Goal: Task Accomplishment & Management: Use online tool/utility

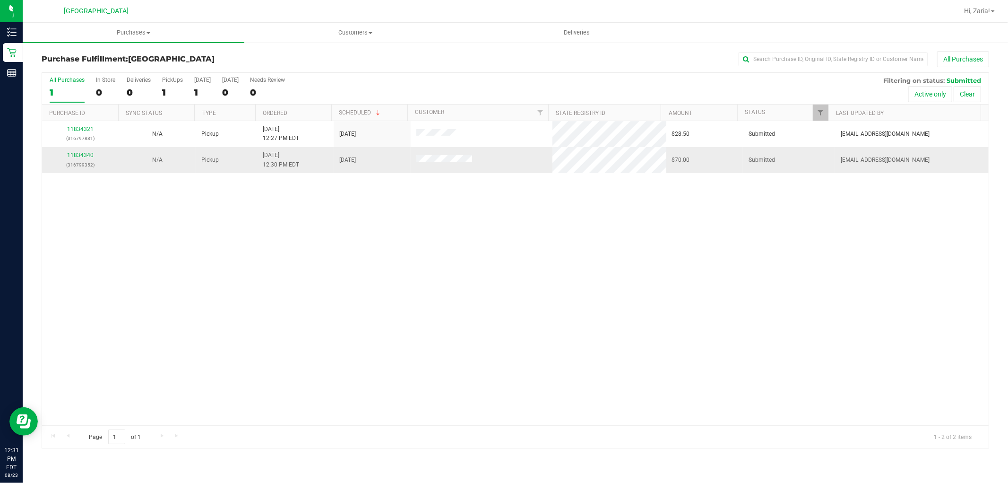
drag, startPoint x: 183, startPoint y: 166, endPoint x: 178, endPoint y: 163, distance: 5.5
click at [182, 166] on td "N/A" at bounding box center [157, 160] width 77 height 26
click at [77, 158] on link "11834340" at bounding box center [80, 155] width 26 height 7
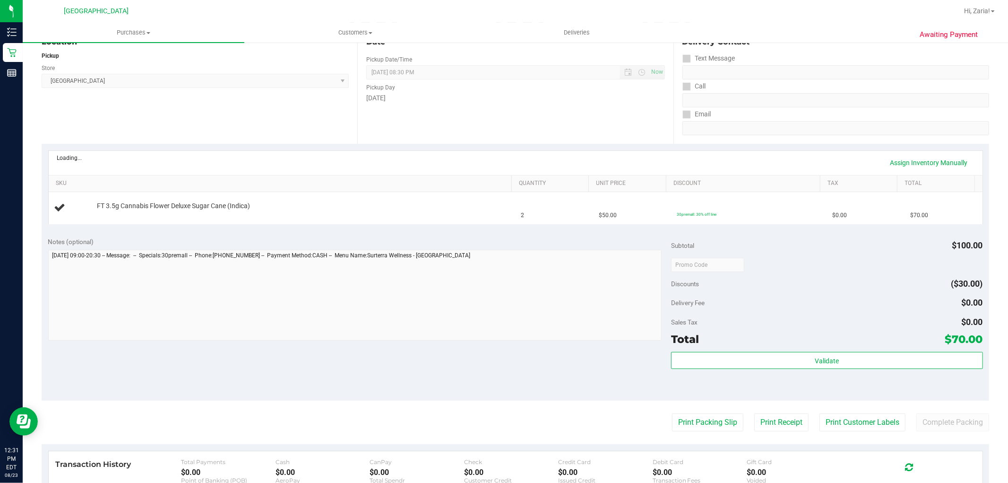
scroll to position [157, 0]
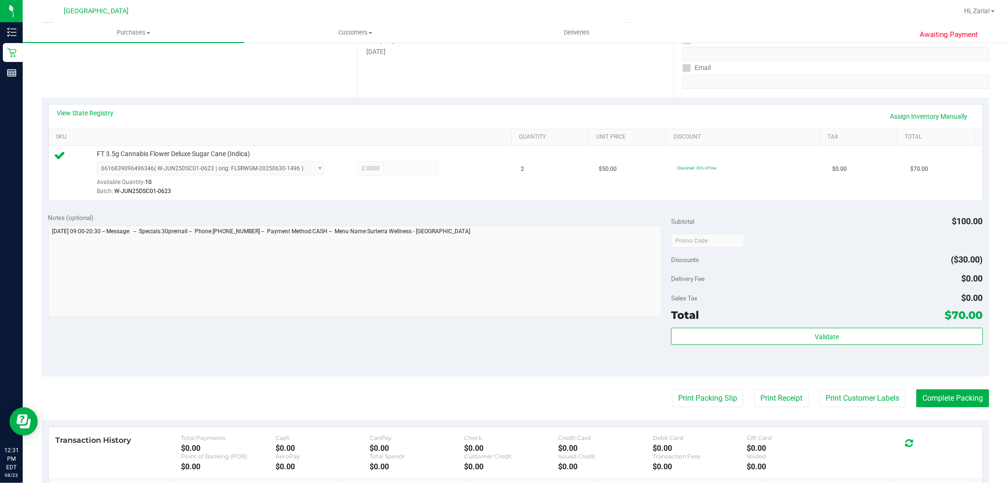
click at [799, 347] on div "Validate" at bounding box center [827, 349] width 312 height 43
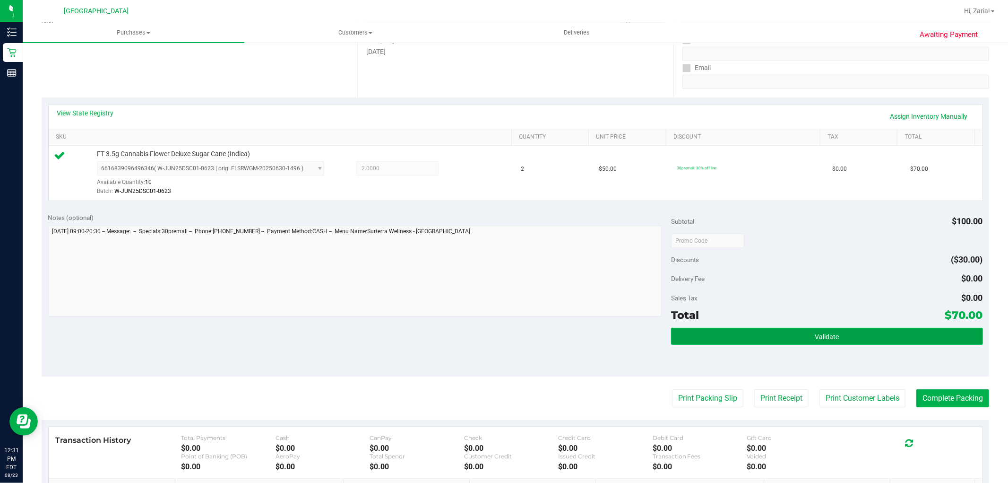
click at [800, 337] on button "Validate" at bounding box center [827, 336] width 312 height 17
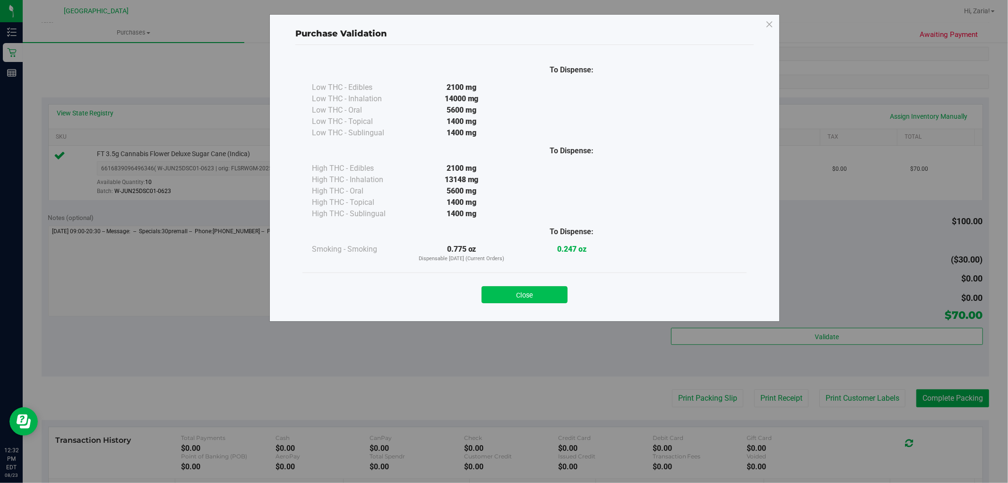
click at [547, 293] on button "Close" at bounding box center [525, 294] width 86 height 17
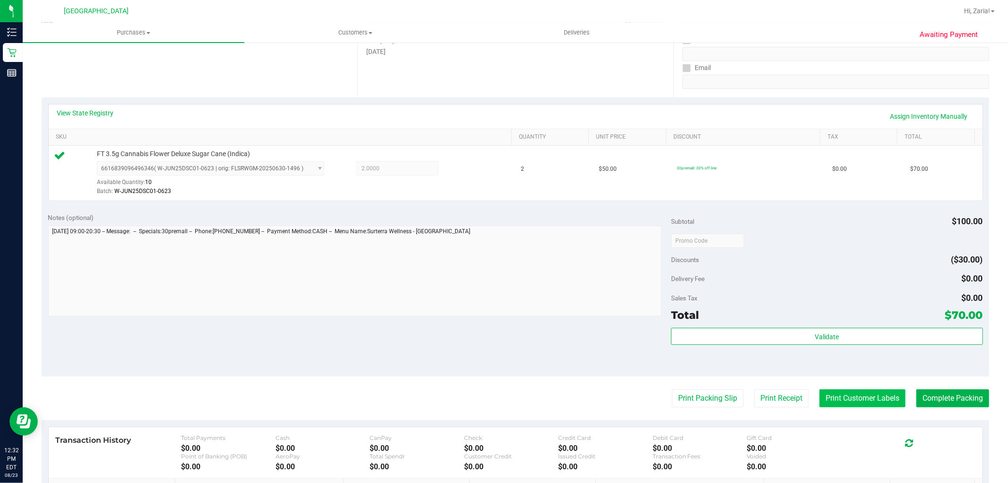
click at [866, 400] on button "Print Customer Labels" at bounding box center [863, 398] width 86 height 18
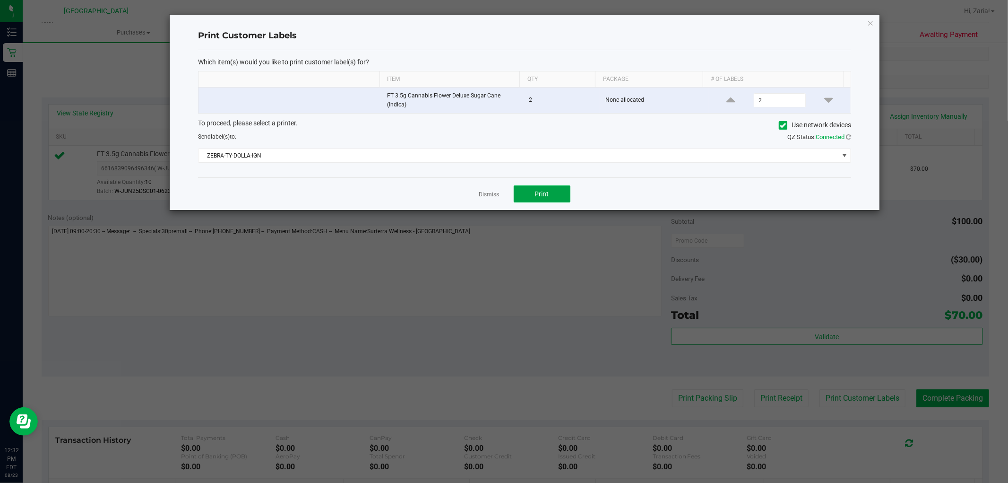
click at [565, 200] on button "Print" at bounding box center [542, 193] width 57 height 17
click at [483, 199] on app-cancel-button "Dismiss" at bounding box center [489, 194] width 20 height 10
click at [489, 193] on link "Dismiss" at bounding box center [489, 195] width 20 height 8
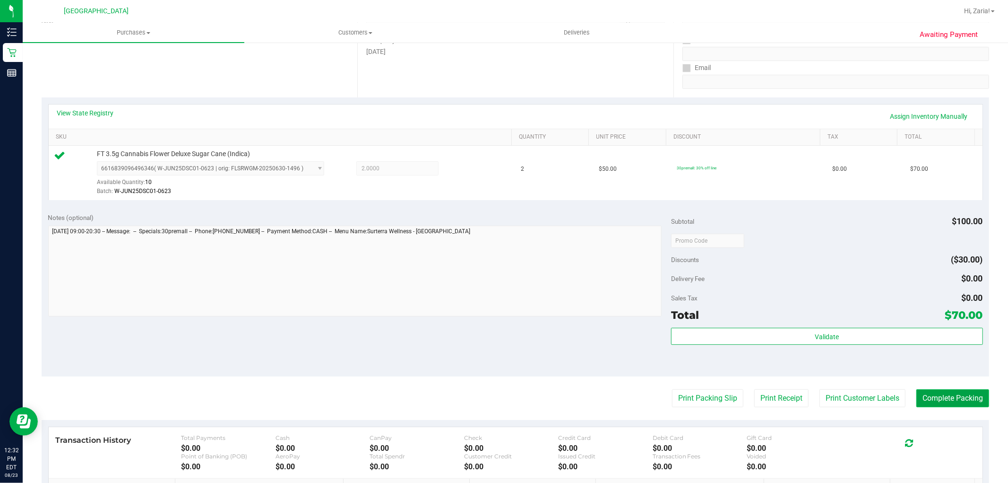
click at [959, 407] on button "Complete Packing" at bounding box center [953, 398] width 73 height 18
click at [955, 399] on button "Complete Packing" at bounding box center [949, 398] width 80 height 18
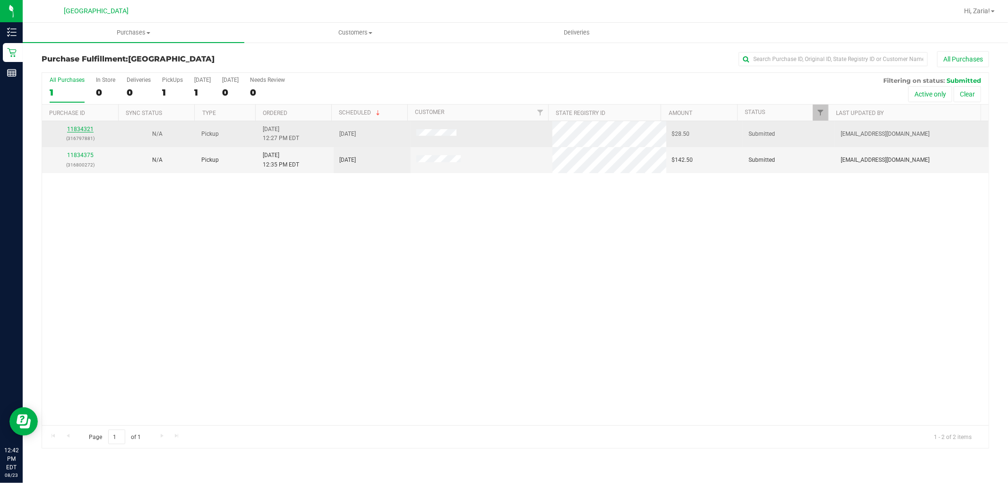
click at [84, 129] on link "11834321" at bounding box center [80, 129] width 26 height 7
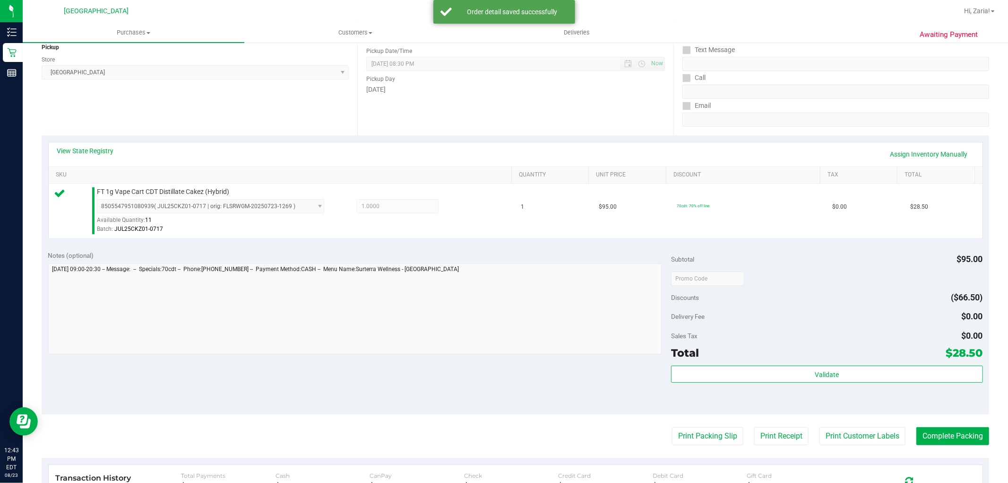
scroll to position [262, 0]
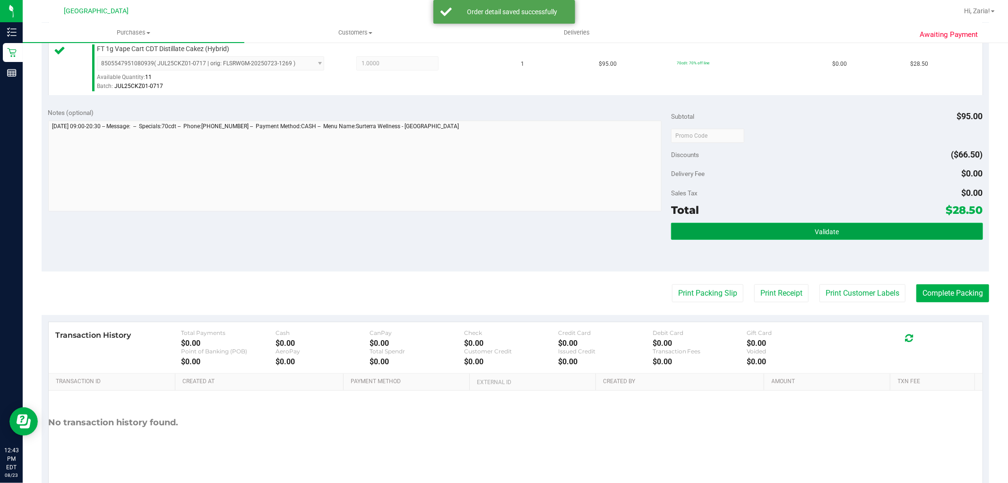
click at [820, 231] on span "Validate" at bounding box center [827, 232] width 24 height 8
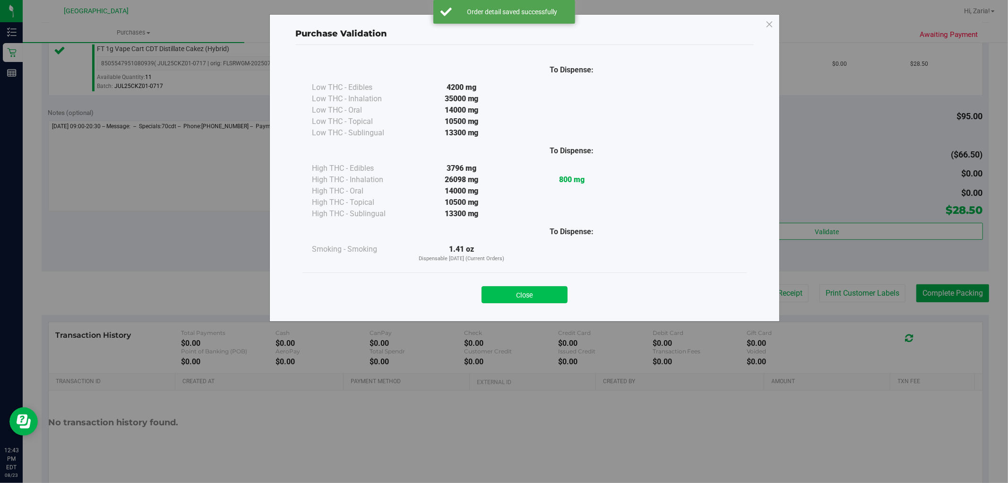
click at [550, 292] on button "Close" at bounding box center [525, 294] width 86 height 17
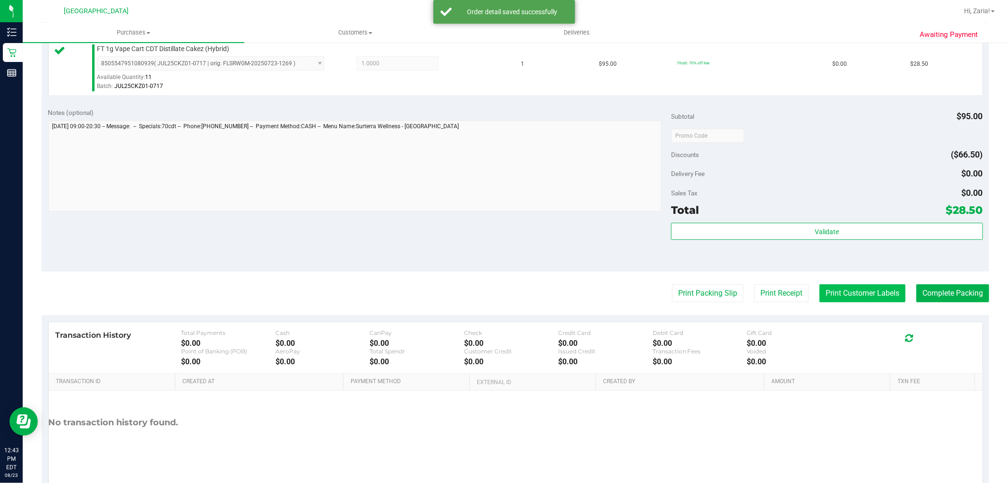
click at [861, 290] on button "Print Customer Labels" at bounding box center [863, 293] width 86 height 18
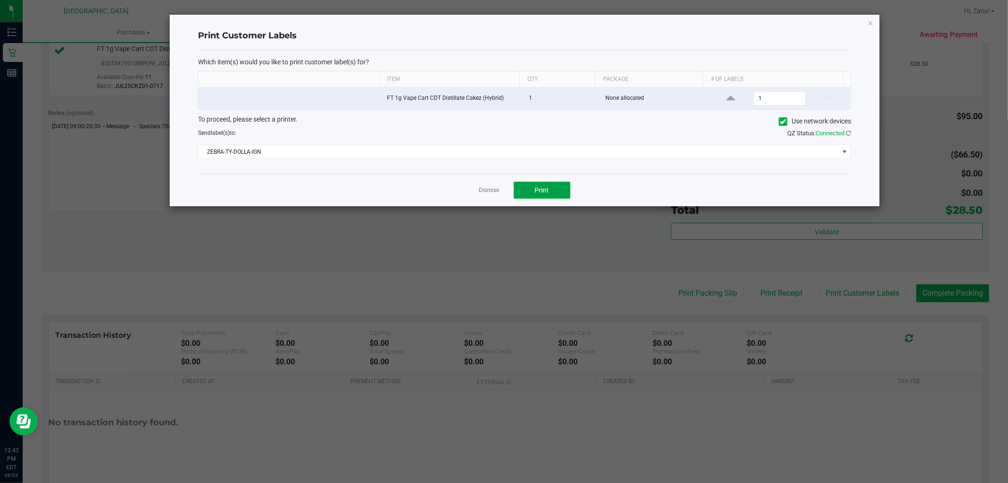
click at [546, 194] on button "Print" at bounding box center [542, 190] width 57 height 17
click at [874, 22] on icon "button" at bounding box center [870, 22] width 7 height 11
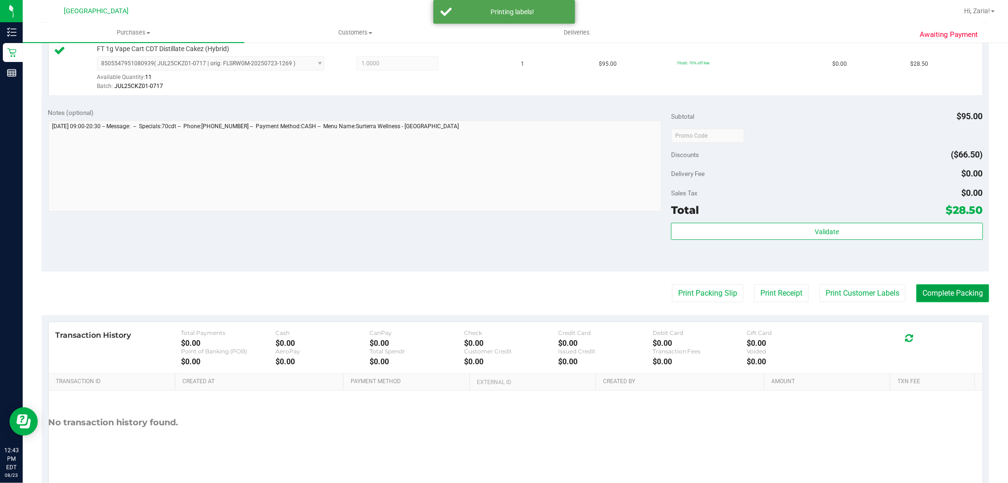
click at [934, 292] on button "Complete Packing" at bounding box center [953, 293] width 73 height 18
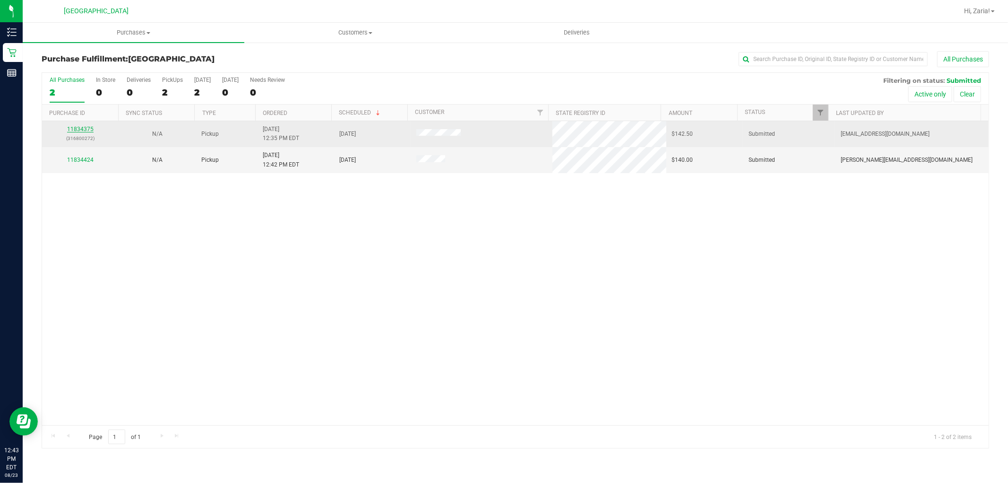
click at [90, 131] on link "11834375" at bounding box center [80, 129] width 26 height 7
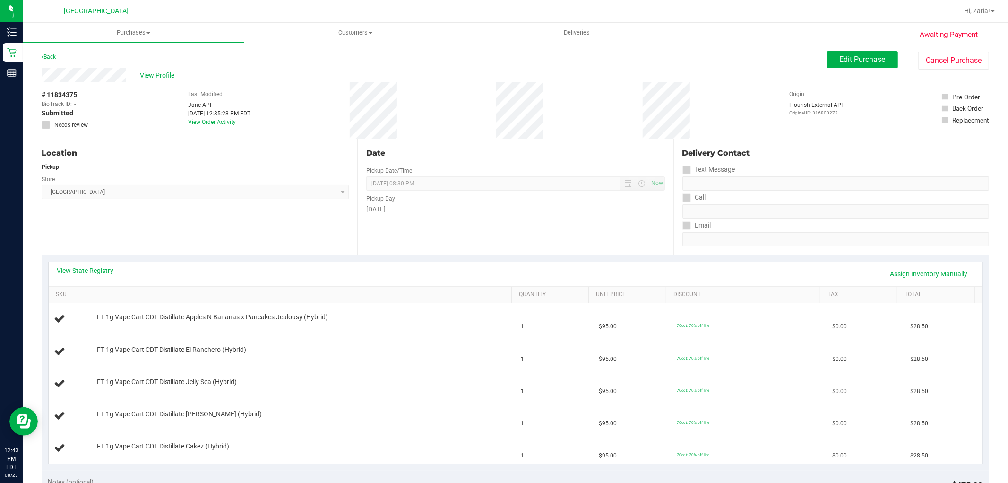
click at [55, 58] on link "Back" at bounding box center [49, 56] width 14 height 7
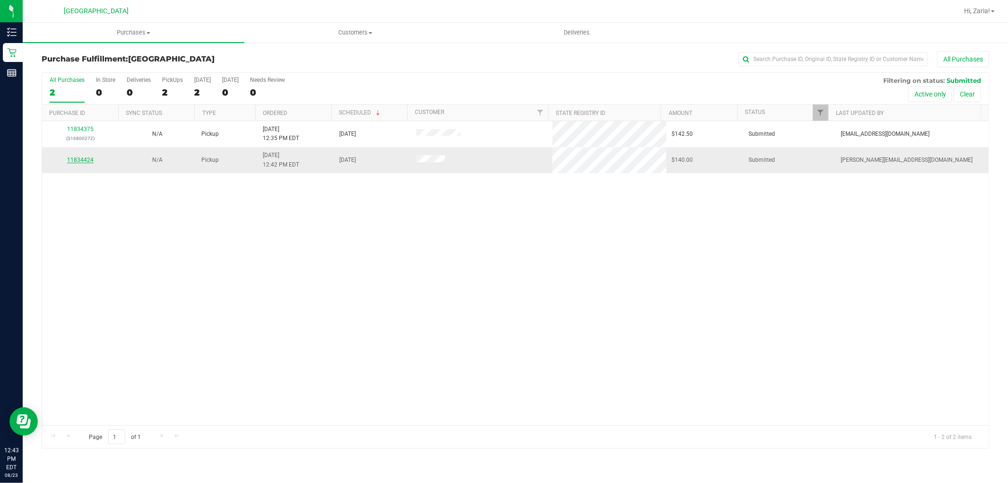
click at [80, 159] on link "11834424" at bounding box center [80, 159] width 26 height 7
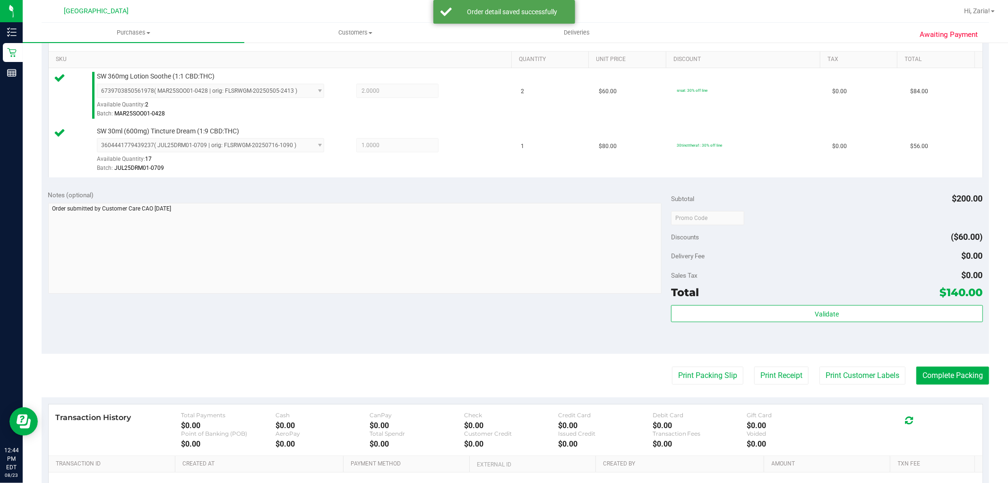
scroll to position [315, 0]
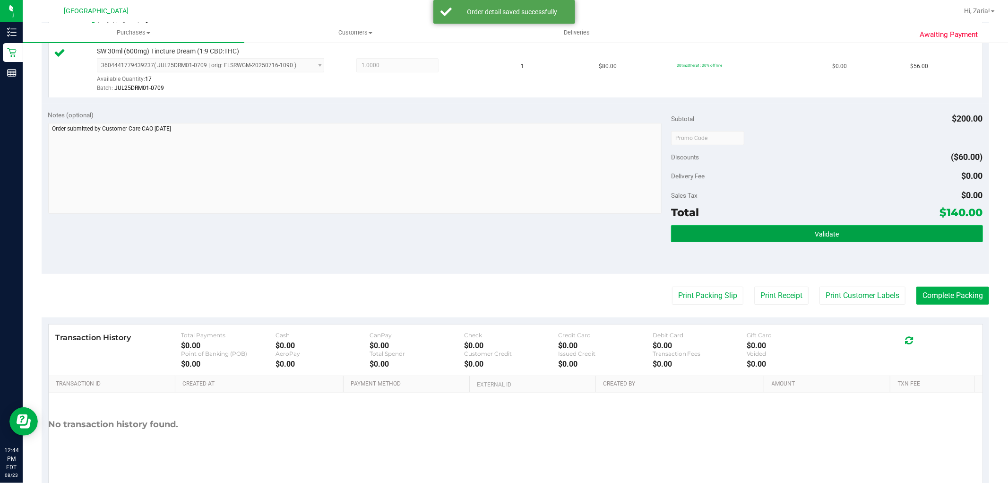
click at [769, 228] on button "Validate" at bounding box center [827, 233] width 312 height 17
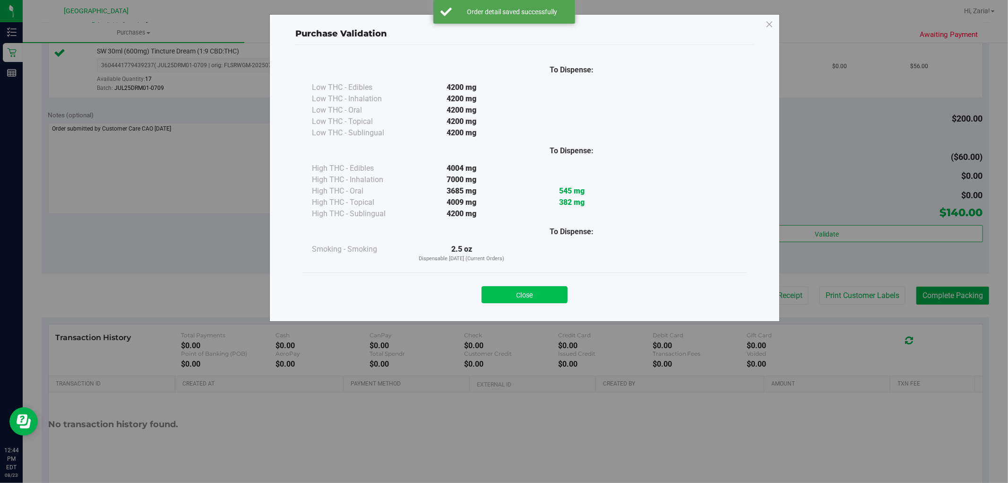
click at [493, 294] on button "Close" at bounding box center [525, 294] width 86 height 17
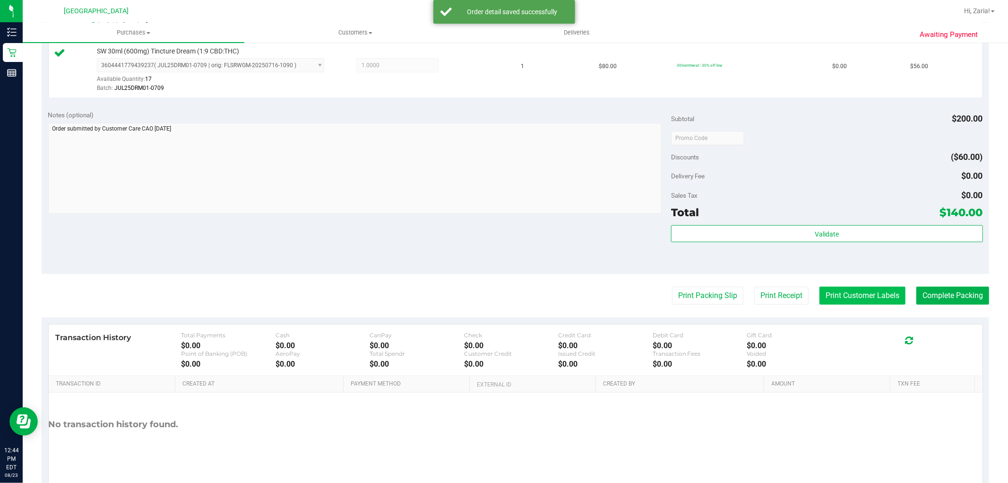
click at [820, 287] on button "Print Customer Labels" at bounding box center [863, 295] width 86 height 18
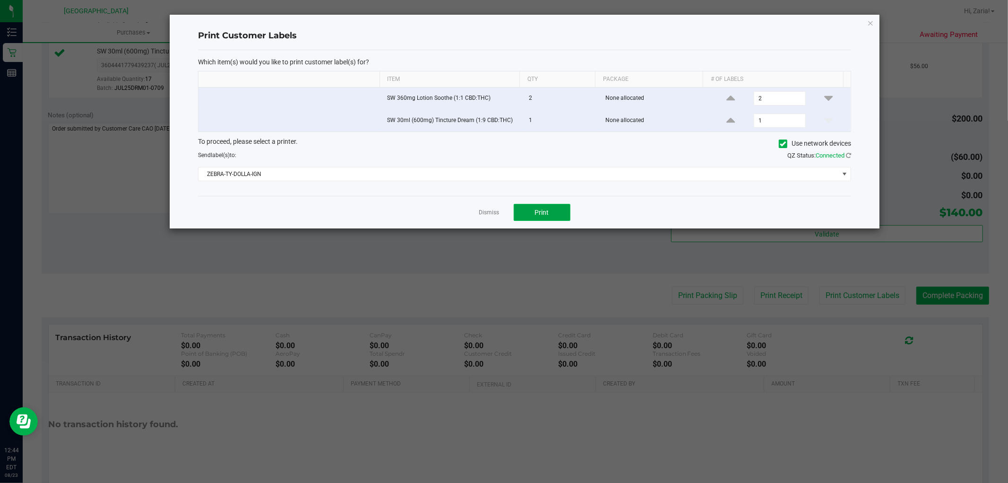
click at [522, 206] on button "Print" at bounding box center [542, 212] width 57 height 17
click at [877, 21] on div "Print Customer Labels Which item(s) would you like to print customer label(s) f…" at bounding box center [525, 122] width 710 height 214
click at [875, 21] on div "Print Customer Labels Which item(s) would you like to print customer label(s) f…" at bounding box center [525, 122] width 710 height 214
click at [867, 22] on icon "button" at bounding box center [870, 22] width 7 height 11
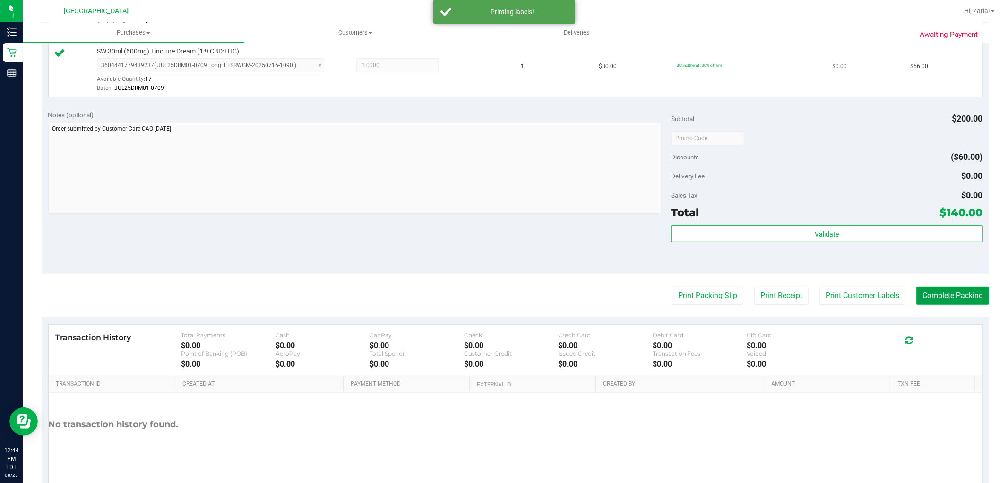
click at [927, 296] on button "Complete Packing" at bounding box center [953, 295] width 73 height 18
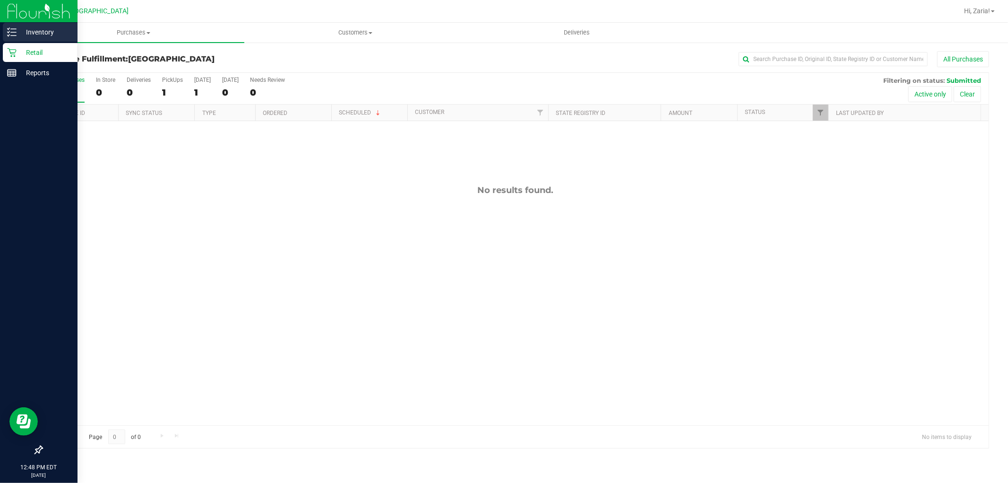
click at [29, 41] on div "Inventory" at bounding box center [40, 32] width 75 height 19
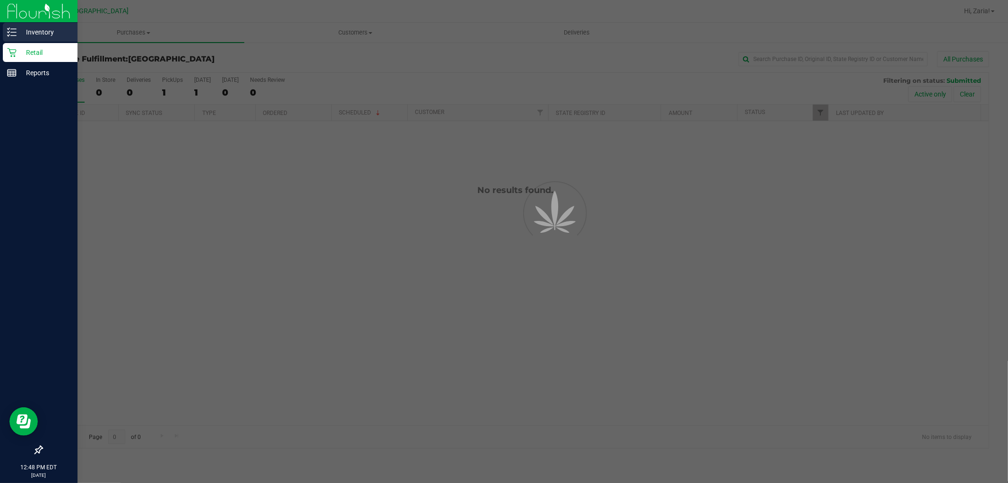
click at [36, 35] on p "Inventory" at bounding box center [45, 31] width 57 height 11
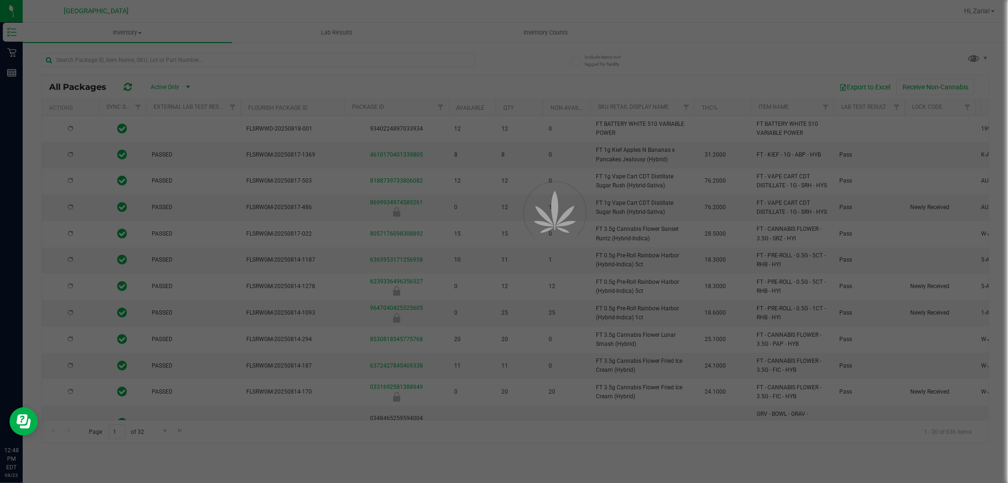
click at [242, 61] on div at bounding box center [504, 241] width 1008 height 483
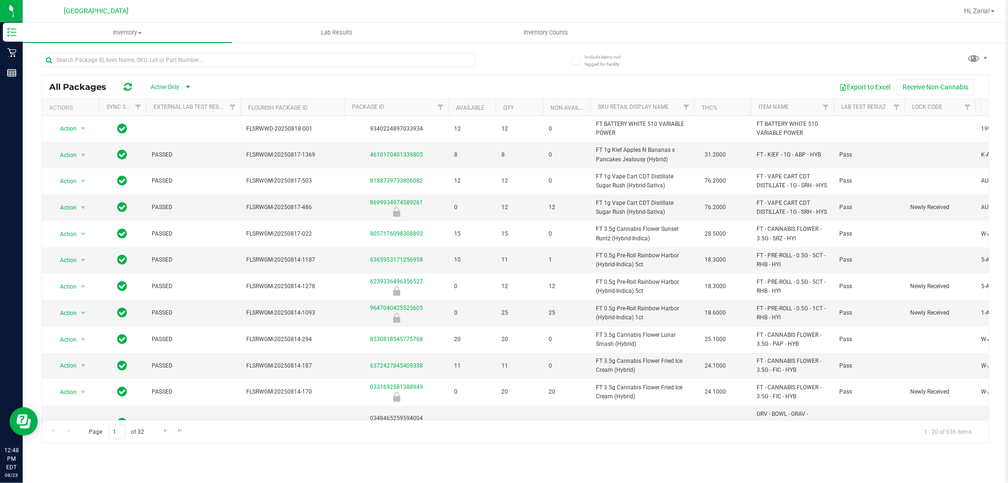
click at [239, 51] on div at bounding box center [279, 59] width 474 height 30
click at [240, 53] on input "text" at bounding box center [259, 60] width 434 height 14
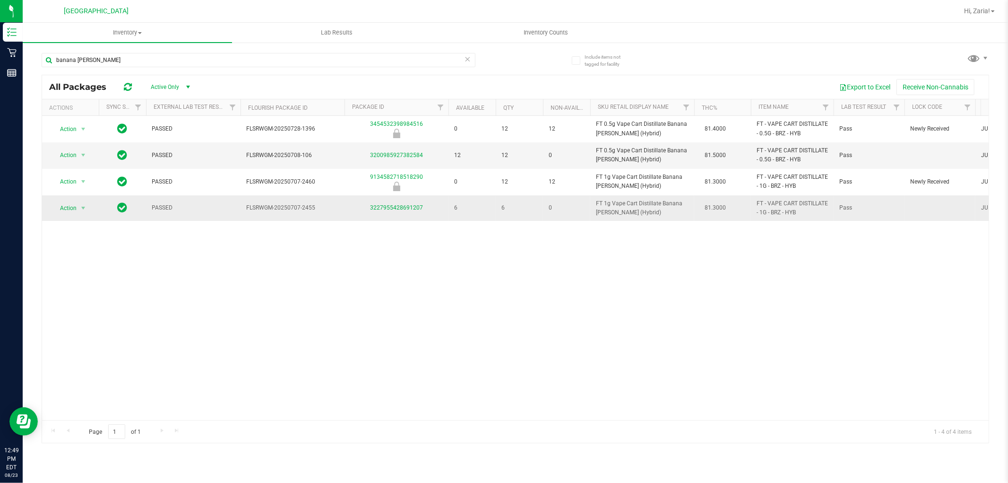
click at [450, 206] on td "6" at bounding box center [472, 208] width 47 height 26
click at [147, 53] on div "banana runtz" at bounding box center [279, 59] width 474 height 30
click at [146, 55] on input "banana runtz" at bounding box center [259, 60] width 434 height 14
click at [147, 55] on input "banana runtz" at bounding box center [259, 60] width 434 height 14
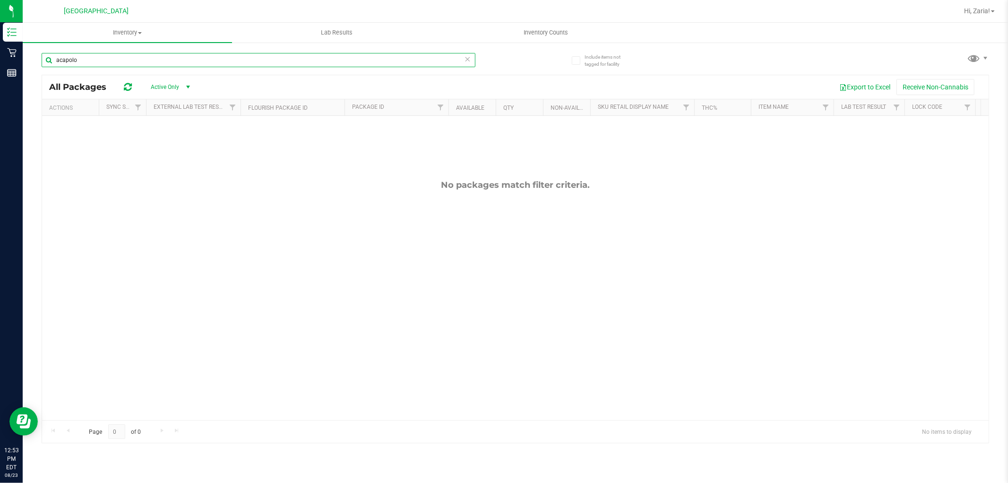
click at [216, 55] on input "acapolo" at bounding box center [259, 60] width 434 height 14
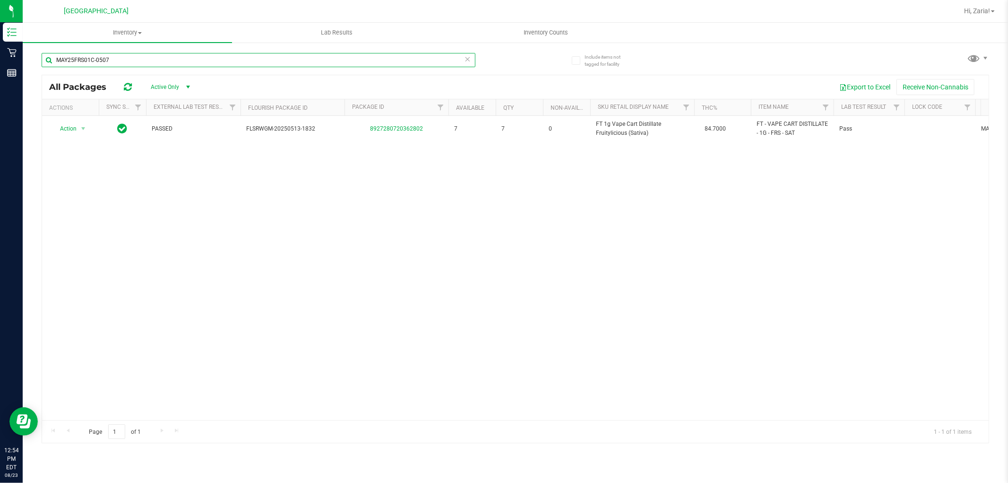
type input "MAY25FRS01C-0507"
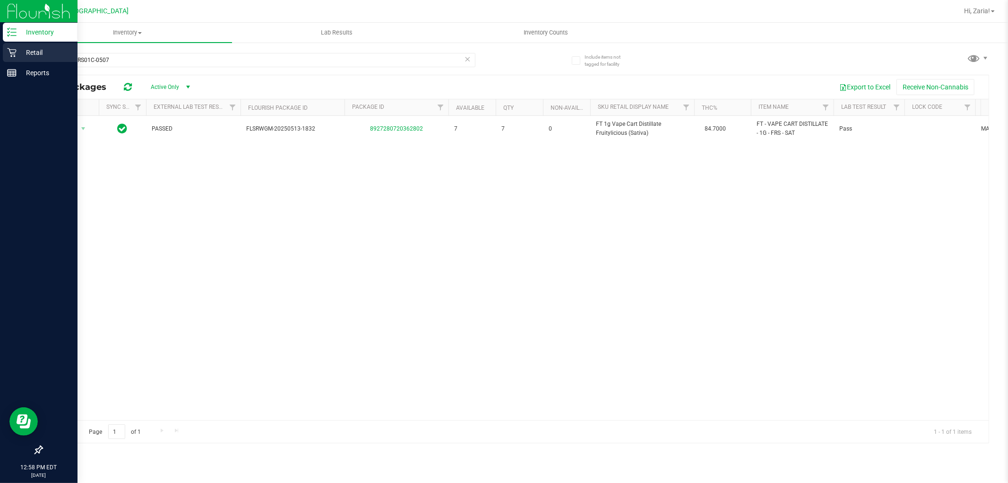
click at [10, 49] on icon at bounding box center [11, 52] width 9 height 9
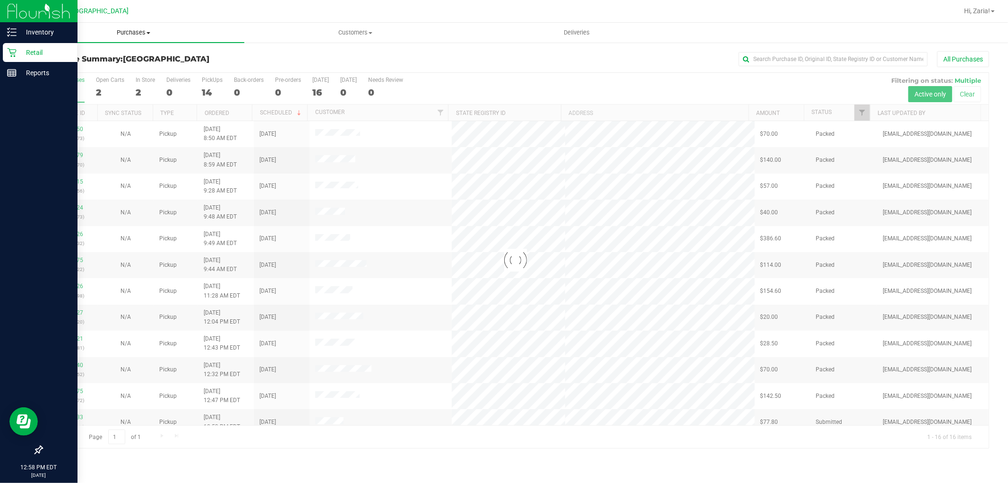
click at [104, 32] on span "Purchases" at bounding box center [134, 32] width 222 height 9
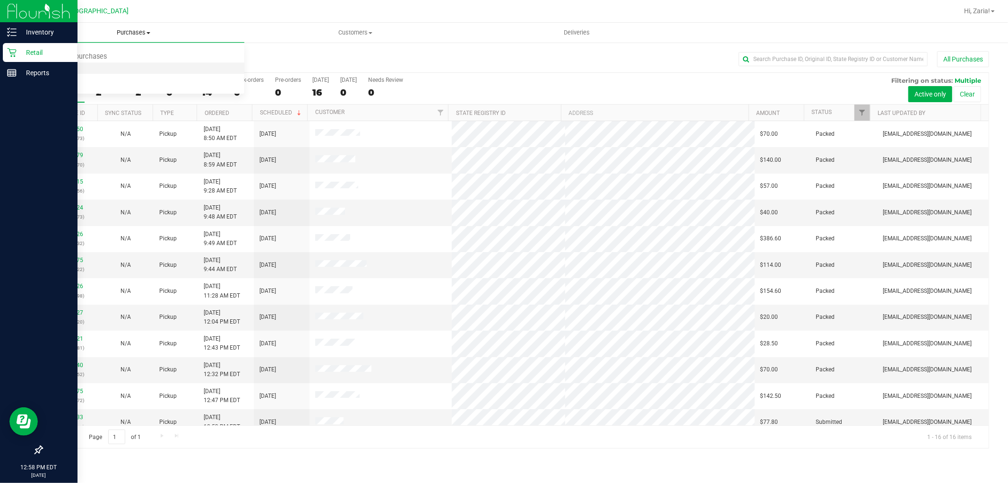
click at [101, 63] on li "Fulfillment" at bounding box center [134, 68] width 222 height 11
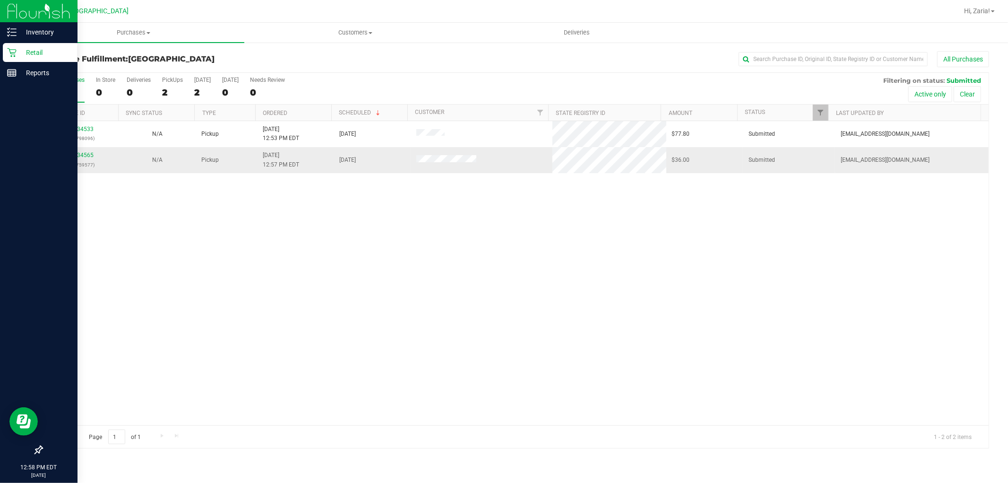
click at [75, 161] on p "(316759577)" at bounding box center [80, 164] width 65 height 9
click at [77, 156] on link "11834565" at bounding box center [80, 155] width 26 height 7
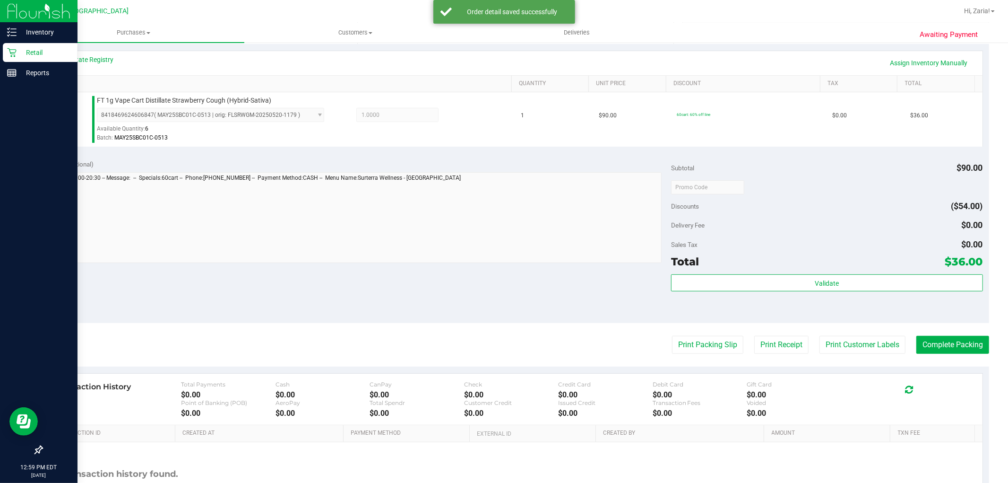
scroll to position [262, 0]
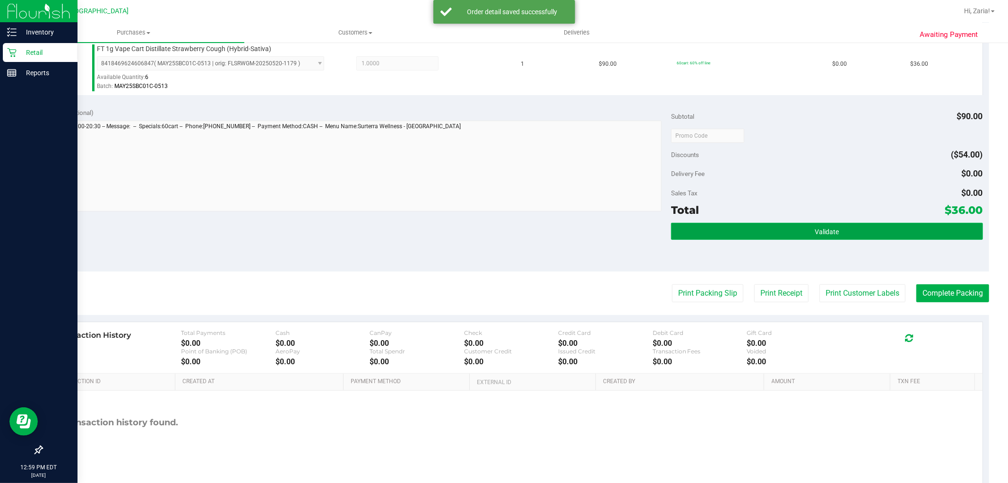
click at [840, 224] on button "Validate" at bounding box center [827, 231] width 312 height 17
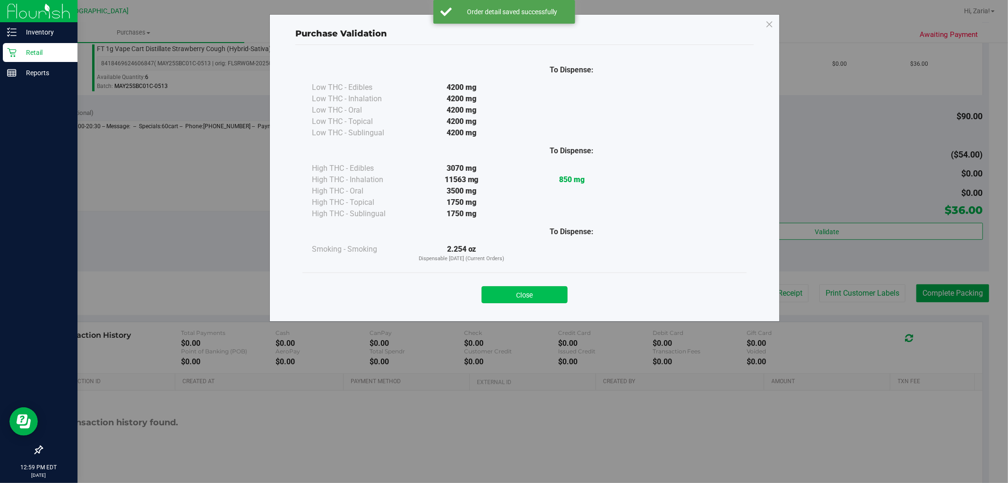
click at [545, 295] on button "Close" at bounding box center [525, 294] width 86 height 17
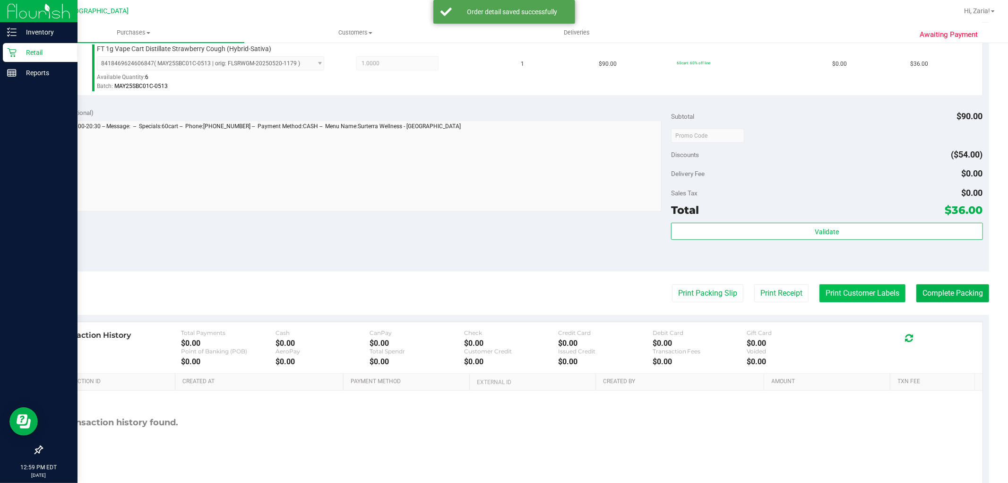
click at [852, 295] on button "Print Customer Labels" at bounding box center [863, 293] width 86 height 18
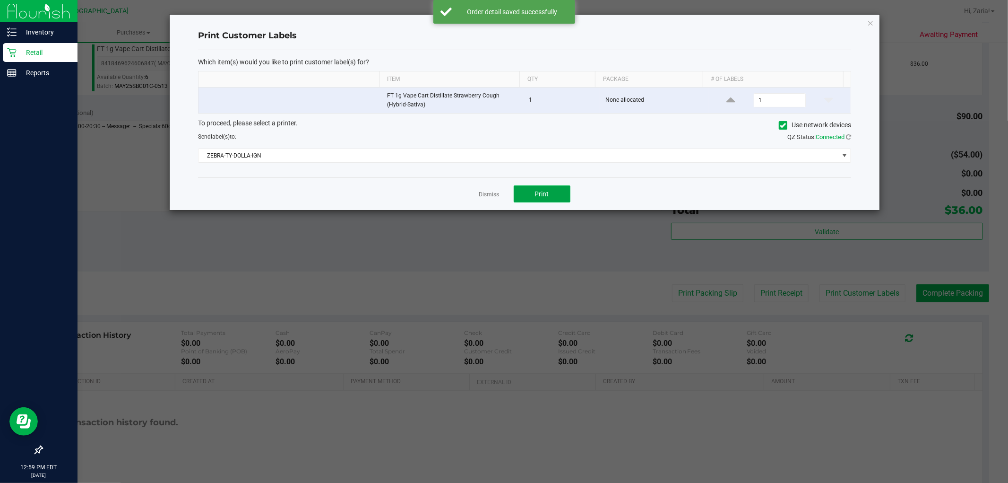
click at [542, 192] on span "Print" at bounding box center [542, 194] width 14 height 8
click at [865, 30] on div "Print Customer Labels Which item(s) would you like to print customer label(s) f…" at bounding box center [525, 112] width 710 height 195
click at [877, 19] on div "Print Customer Labels Which item(s) would you like to print customer label(s) f…" at bounding box center [525, 112] width 710 height 195
click at [873, 21] on icon "button" at bounding box center [870, 22] width 7 height 11
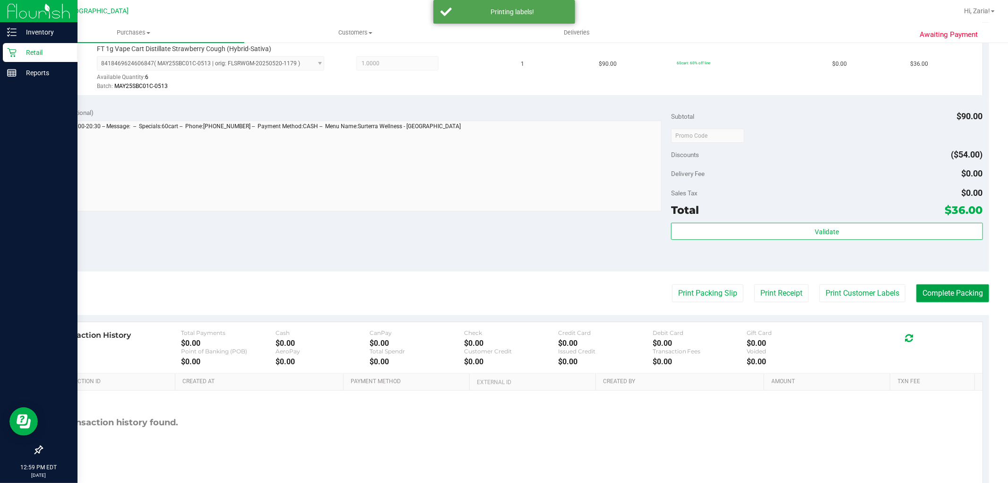
click at [964, 286] on button "Complete Packing" at bounding box center [953, 293] width 73 height 18
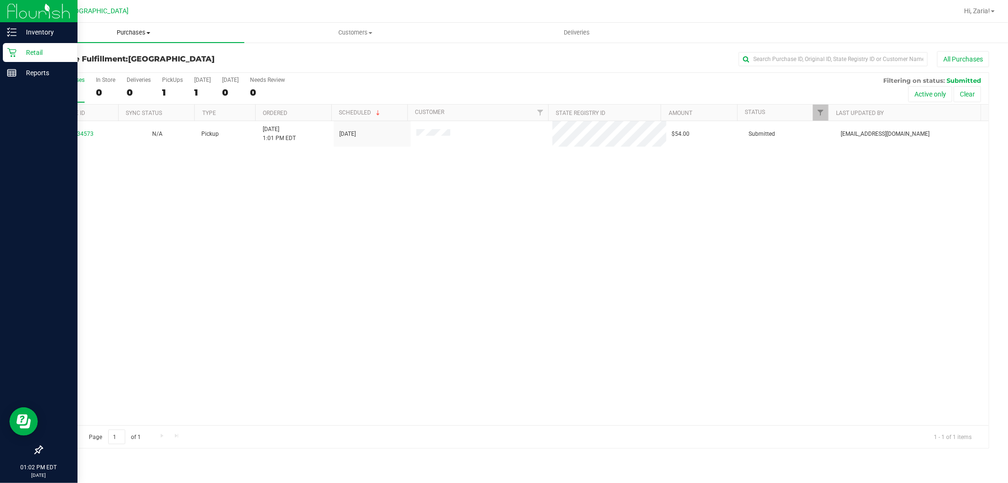
click at [104, 36] on span "Purchases" at bounding box center [134, 32] width 222 height 9
click at [123, 71] on li "Fulfillment" at bounding box center [134, 68] width 222 height 11
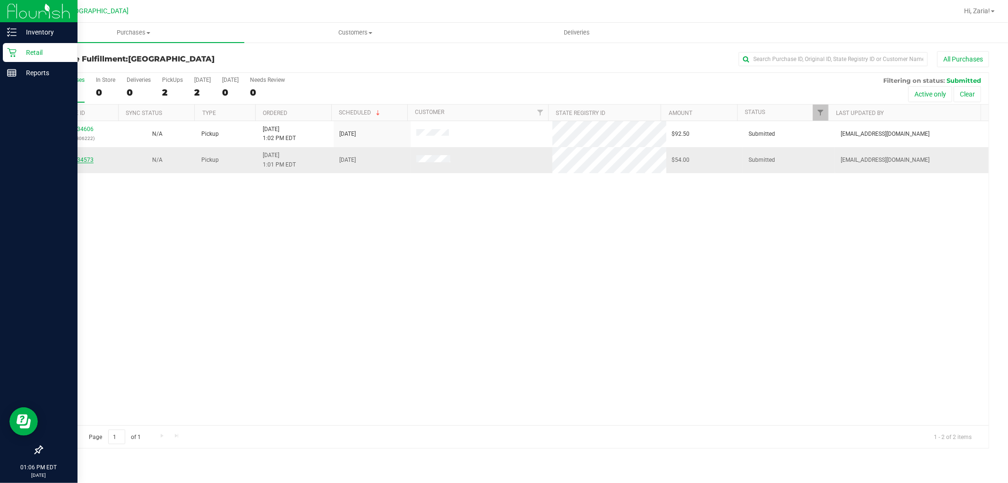
click at [88, 158] on link "11834573" at bounding box center [80, 159] width 26 height 7
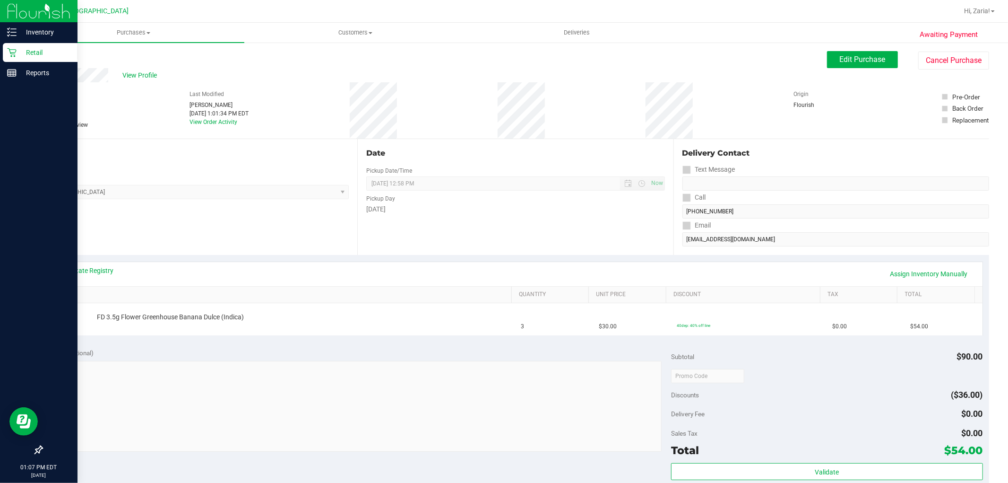
click at [39, 55] on div "Awaiting Payment Back Edit Purchase Cancel Purchase View Profile # 11834573 Bio…" at bounding box center [516, 396] width 986 height 709
click at [49, 58] on link "Back" at bounding box center [49, 56] width 14 height 7
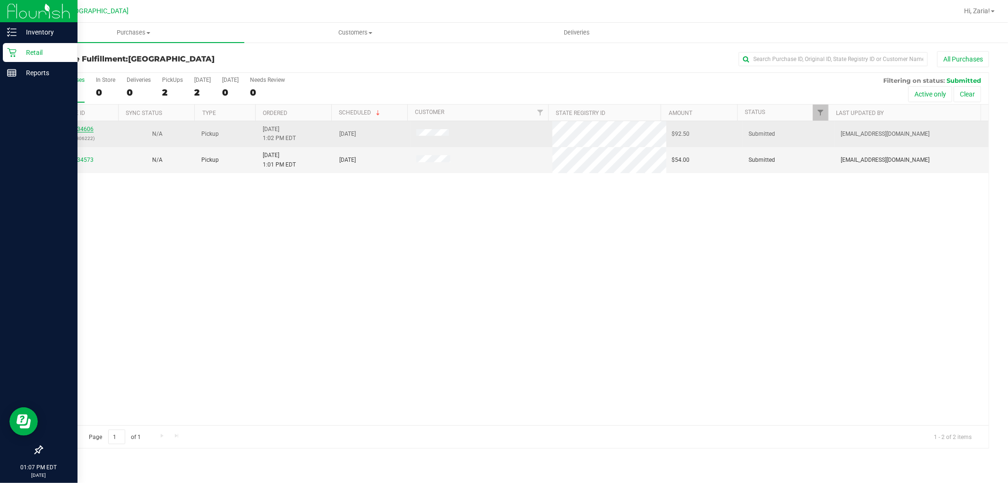
click at [86, 130] on link "11834606" at bounding box center [80, 129] width 26 height 7
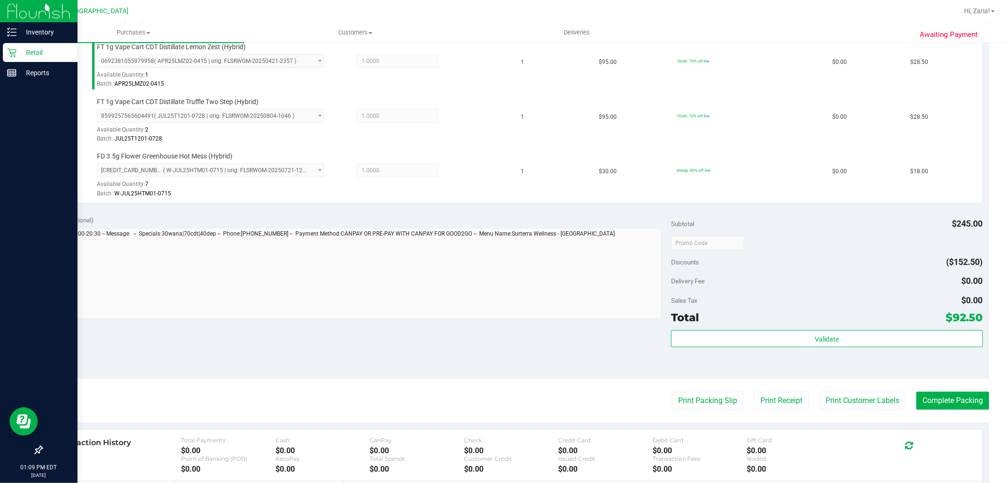
scroll to position [367, 0]
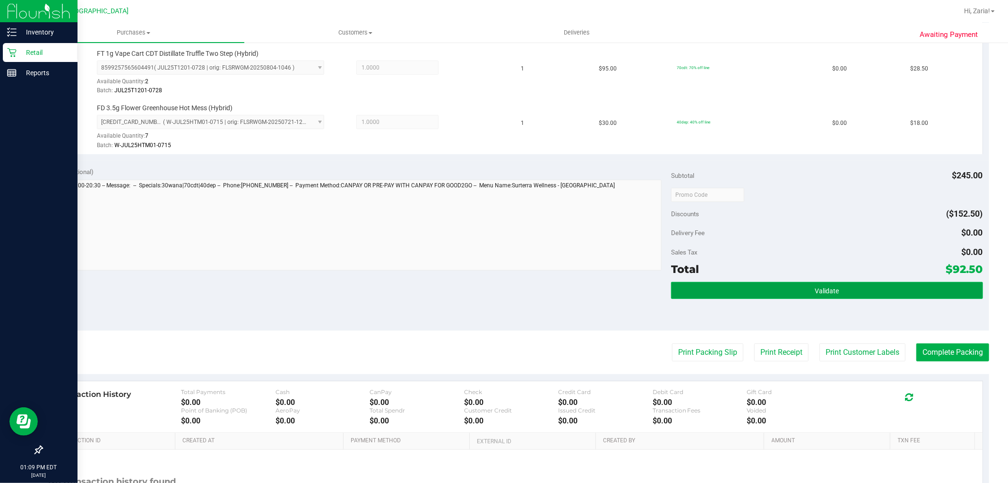
click at [806, 290] on button "Validate" at bounding box center [827, 290] width 312 height 17
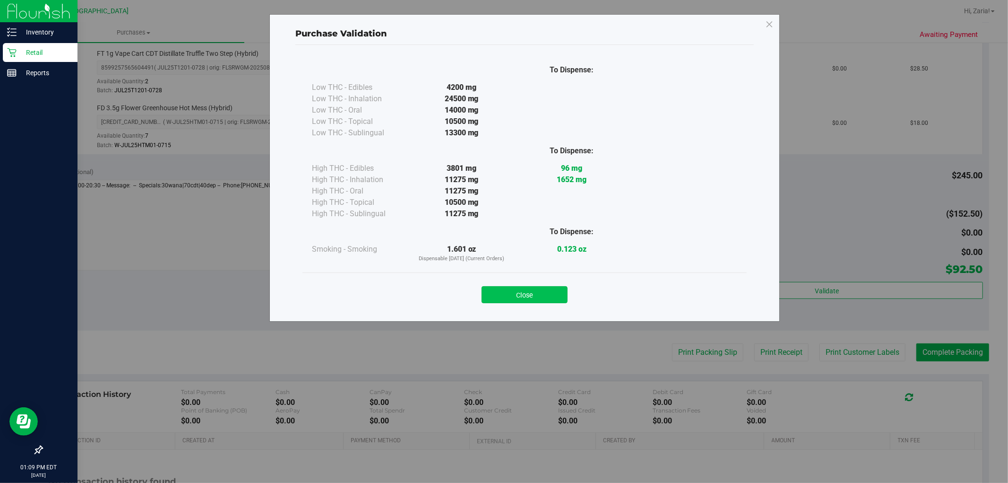
click at [512, 286] on div "Close" at bounding box center [525, 292] width 430 height 24
click at [514, 291] on button "Close" at bounding box center [525, 294] width 86 height 17
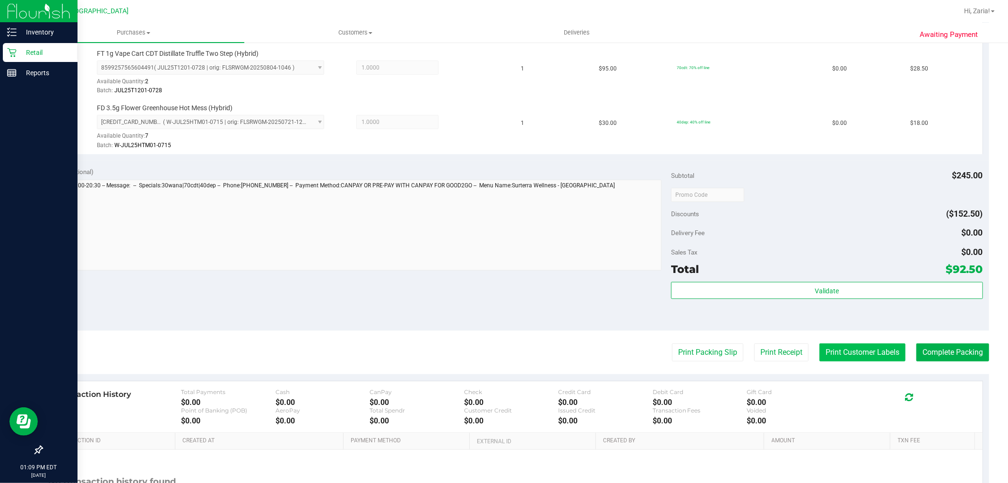
click at [847, 344] on button "Print Customer Labels" at bounding box center [863, 352] width 86 height 18
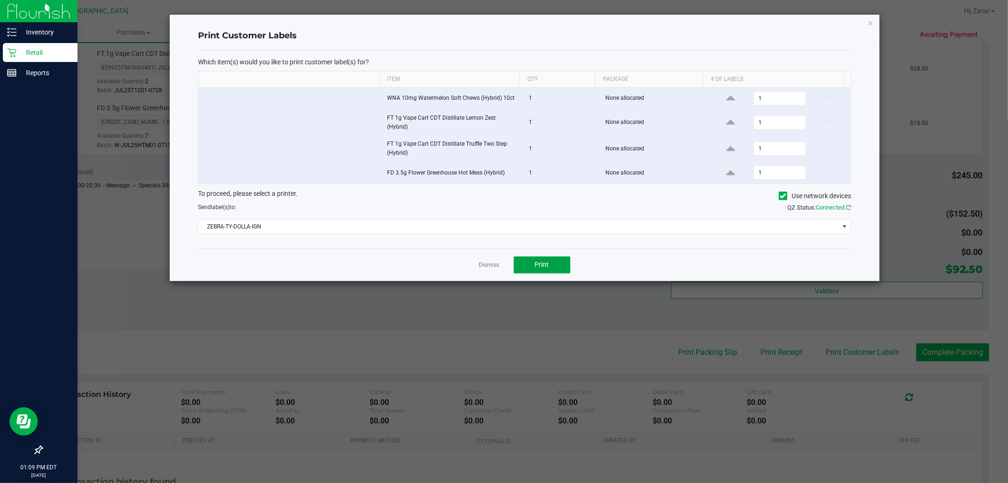
click at [526, 262] on button "Print" at bounding box center [542, 264] width 57 height 17
click at [477, 269] on div "Dismiss Print" at bounding box center [524, 264] width 653 height 33
click at [486, 265] on link "Dismiss" at bounding box center [489, 265] width 20 height 8
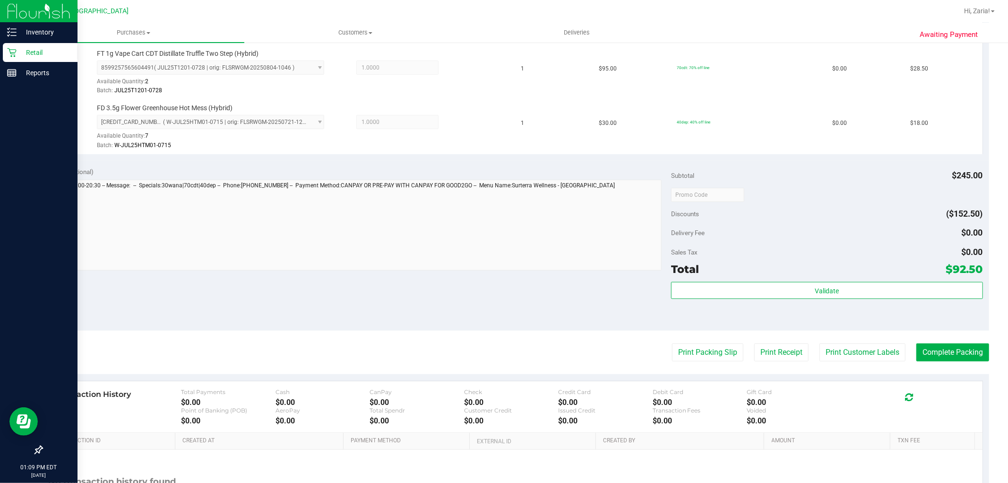
click at [952, 336] on purchase-details "Back Edit Purchase Cancel Purchase View Profile # 11834606 BioTrack ID: - Submi…" at bounding box center [516, 117] width 948 height 867
click at [951, 352] on button "Complete Packing" at bounding box center [953, 352] width 73 height 18
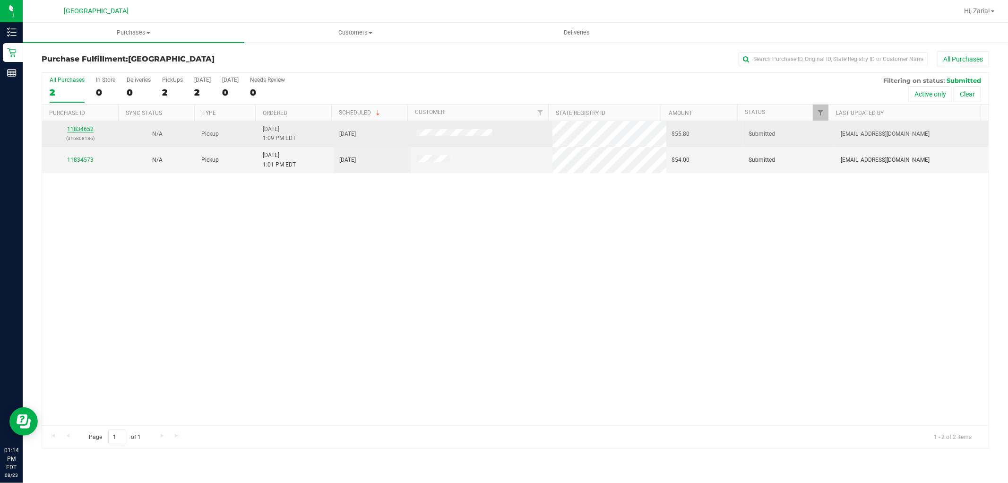
click at [87, 129] on link "11834652" at bounding box center [80, 129] width 26 height 7
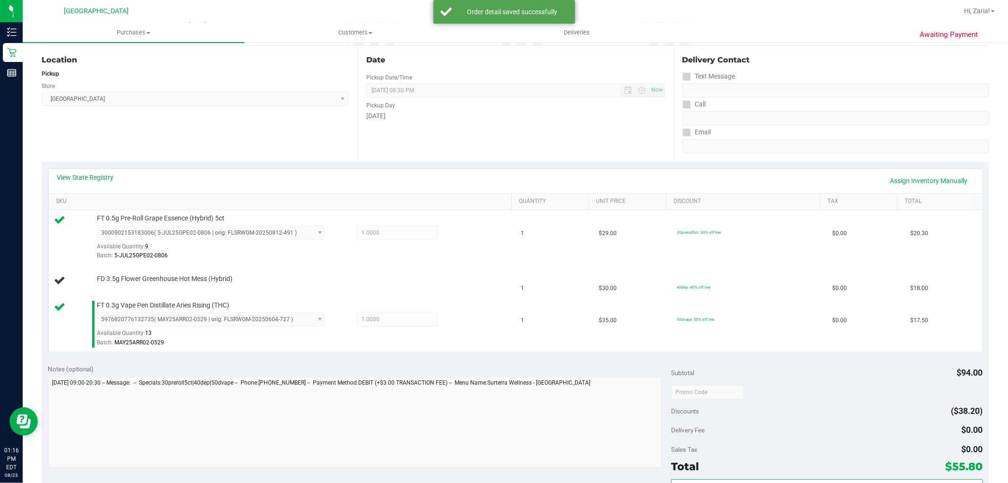
scroll to position [157, 0]
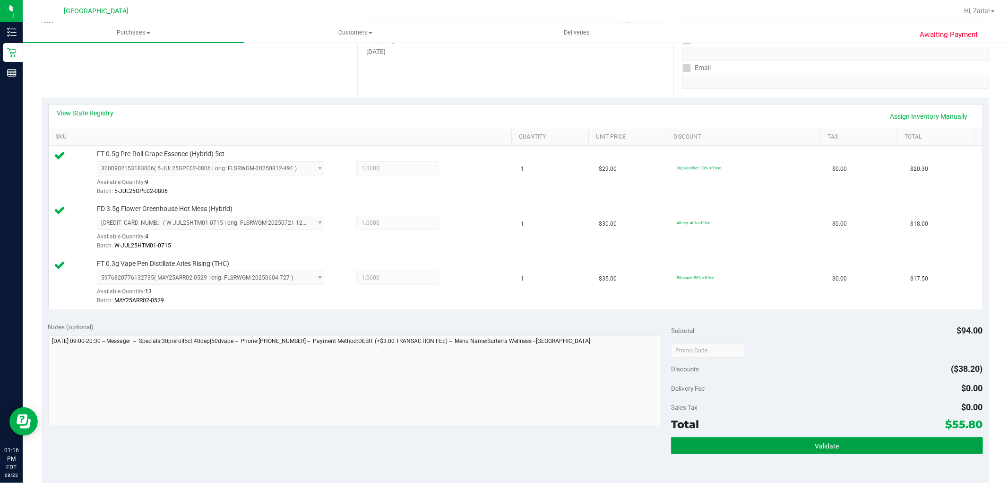
click at [865, 437] on button "Validate" at bounding box center [827, 445] width 312 height 17
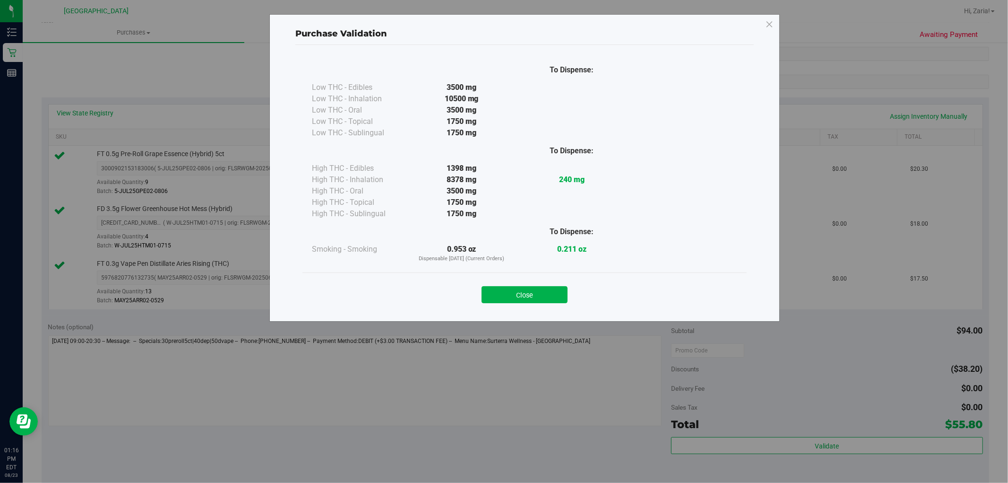
click at [533, 305] on div "Close" at bounding box center [525, 291] width 444 height 38
click at [533, 300] on button "Close" at bounding box center [525, 294] width 86 height 17
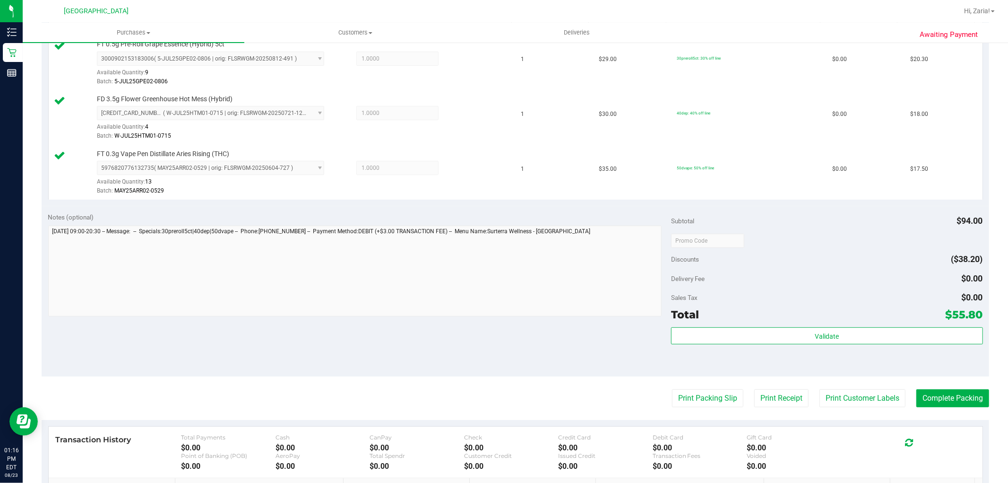
scroll to position [400, 0]
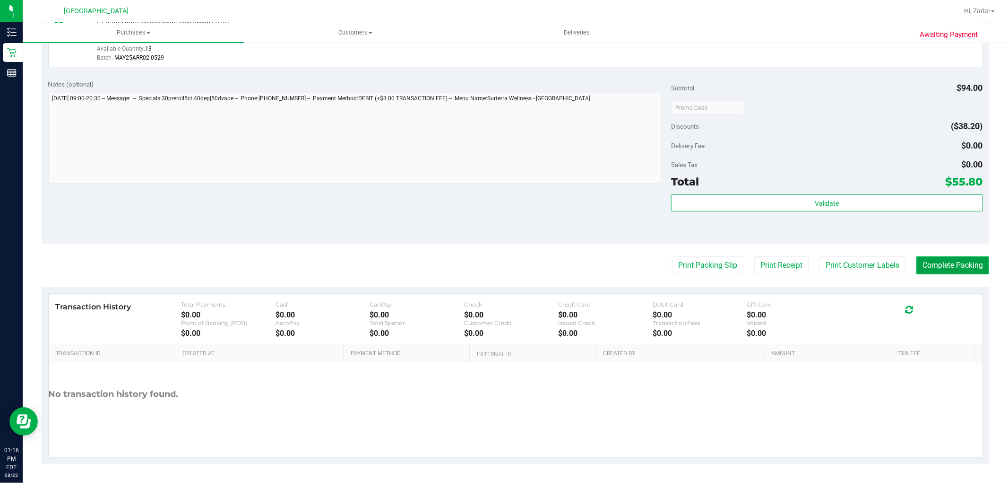
click at [942, 273] on button "Complete Packing" at bounding box center [953, 265] width 73 height 18
click at [930, 270] on button "Complete Packing" at bounding box center [949, 265] width 80 height 18
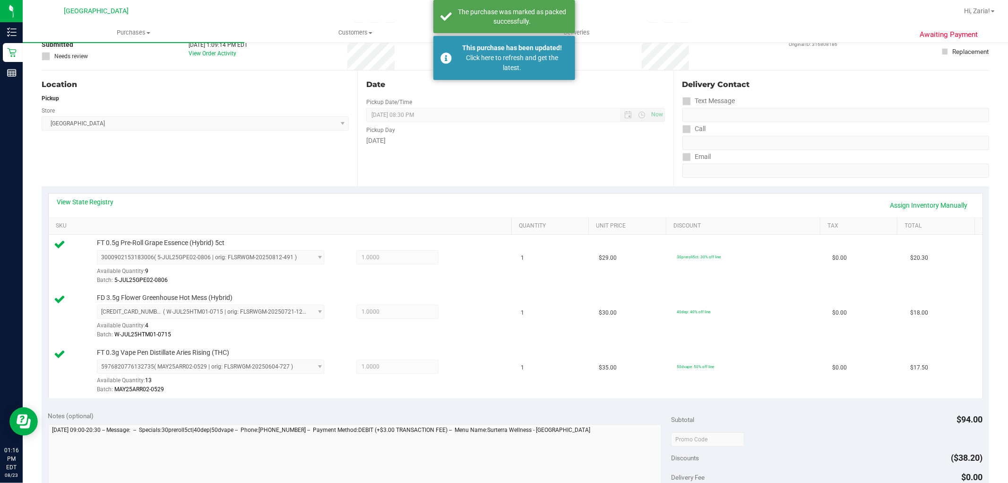
scroll to position [0, 0]
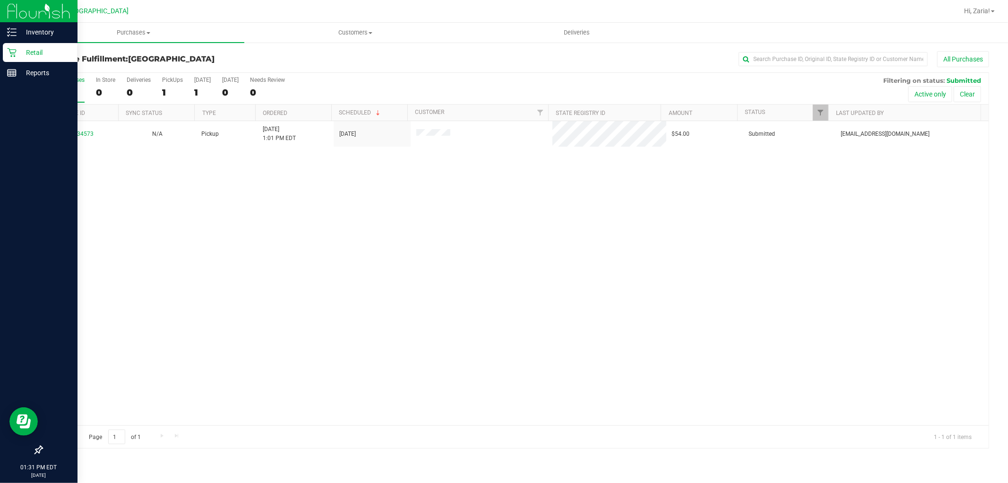
click at [56, 57] on p "Retail" at bounding box center [45, 52] width 57 height 11
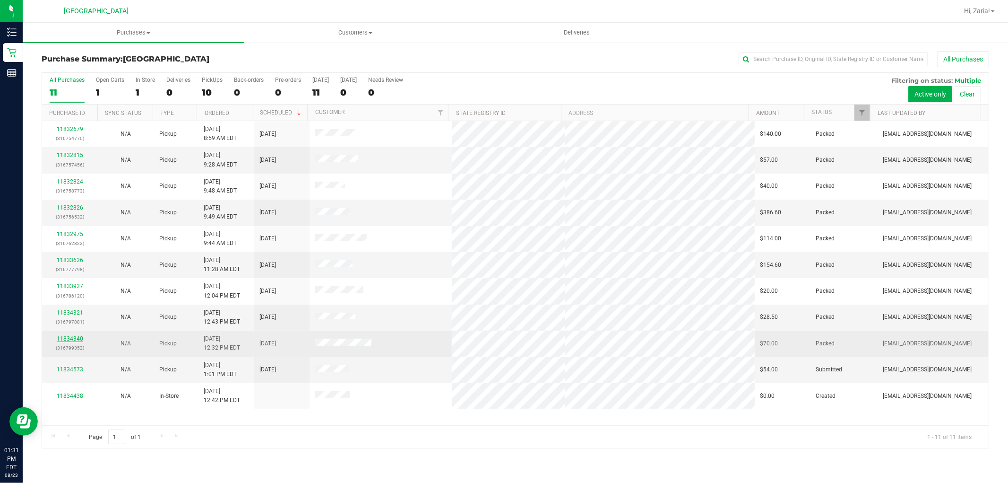
click at [62, 338] on link "11834340" at bounding box center [70, 338] width 26 height 7
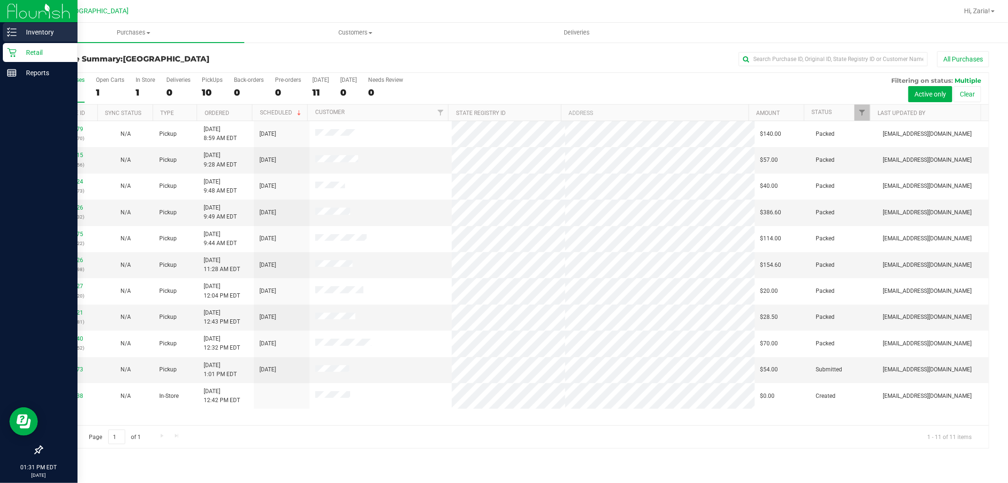
click at [35, 35] on p "Inventory" at bounding box center [45, 31] width 57 height 11
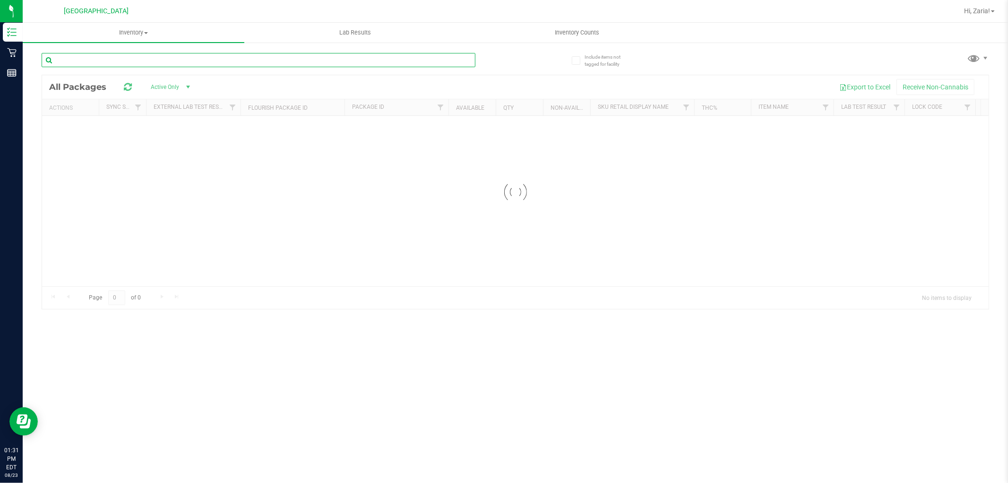
click at [191, 55] on input "text" at bounding box center [259, 60] width 434 height 14
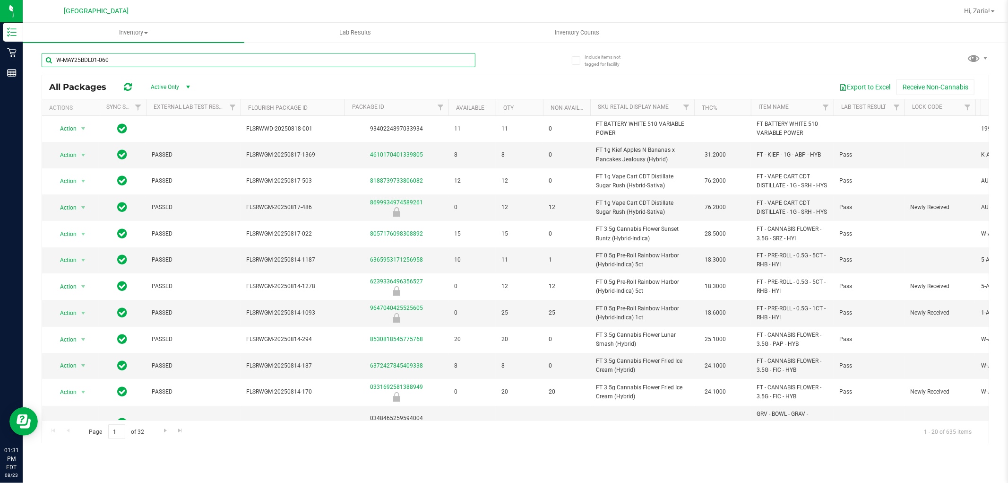
type input "W-MAY25BDL01-0603"
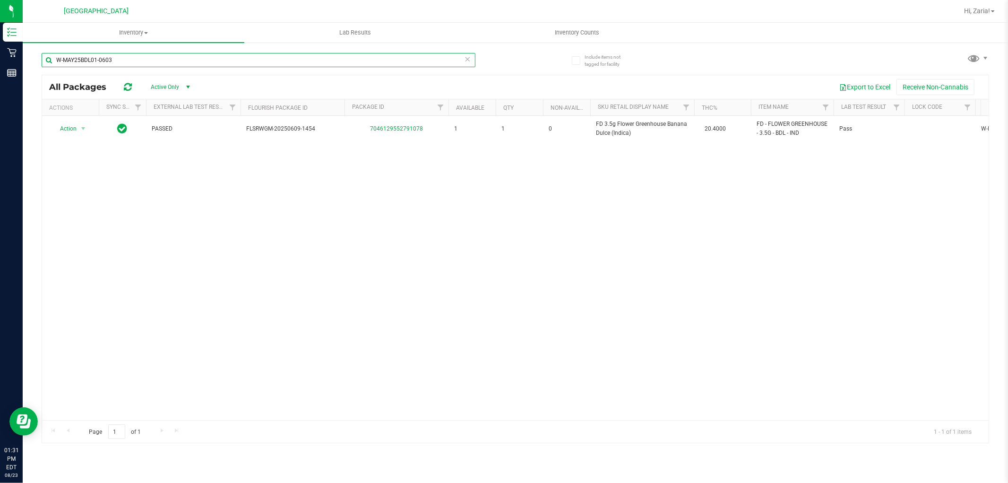
click at [282, 57] on input "W-MAY25BDL01-0603" at bounding box center [259, 60] width 434 height 14
type input "1-JUL25JCW02-0807"
click at [281, 57] on input "1-JUL25JCW02-0807" at bounding box center [259, 60] width 434 height 14
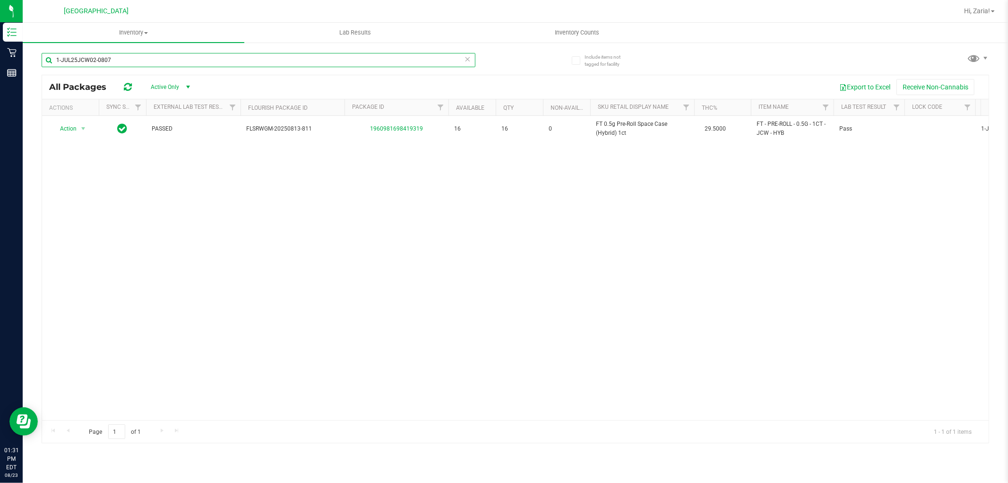
click at [281, 57] on input "1-JUL25JCW02-0807" at bounding box center [259, 60] width 434 height 14
